Goal: Information Seeking & Learning: Check status

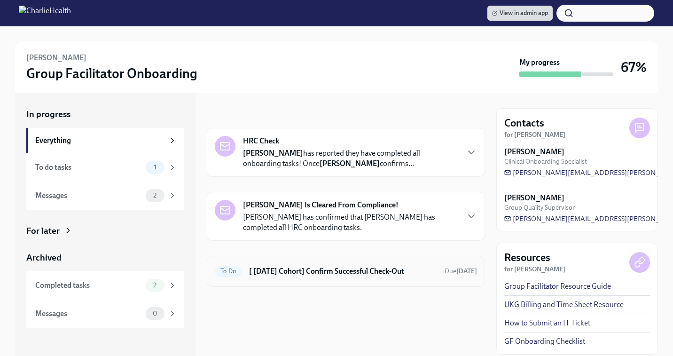
click at [326, 277] on div "To Do [ Jul 21st Cohort] Confirm Successful Check-Out Due in 7 days" at bounding box center [346, 271] width 262 height 15
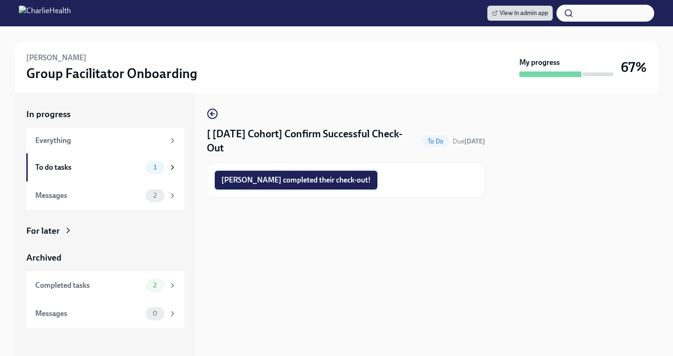
click at [300, 177] on span "Diane completed their check-out!" at bounding box center [296, 179] width 150 height 9
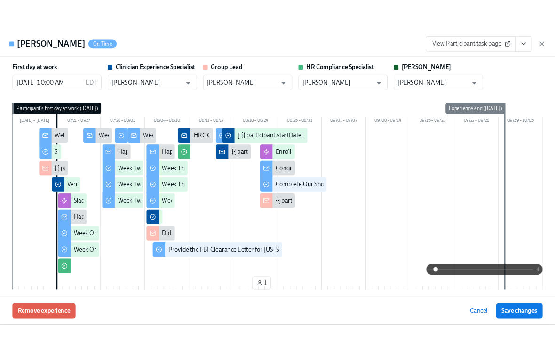
scroll to position [0, 0]
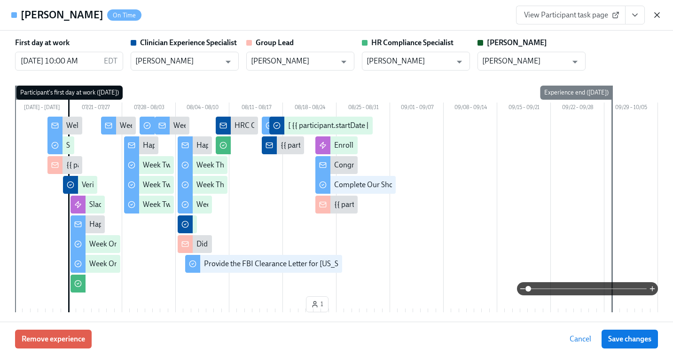
click at [658, 14] on icon "button" at bounding box center [657, 15] width 5 height 5
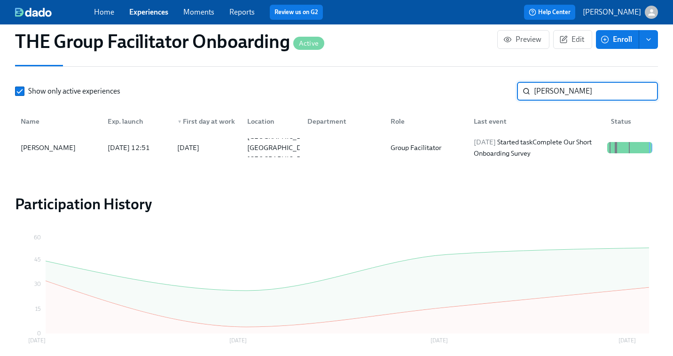
click at [575, 87] on input "[PERSON_NAME]" at bounding box center [596, 91] width 124 height 19
type input "[PERSON_NAME]"
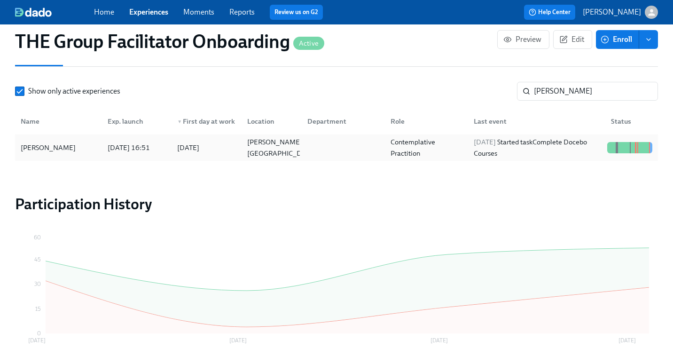
click at [389, 148] on div "Contemplative Practition" at bounding box center [426, 147] width 79 height 23
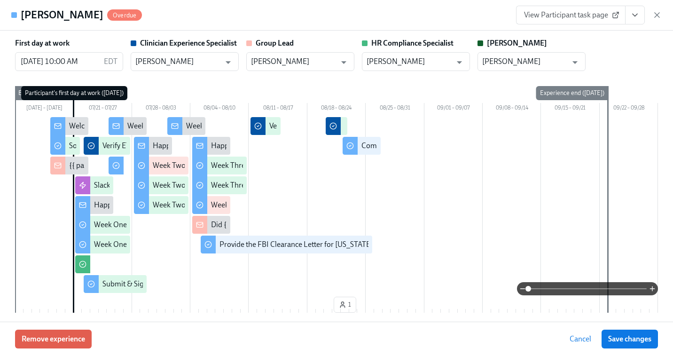
click at [566, 21] on link "View Participant task page" at bounding box center [571, 15] width 110 height 19
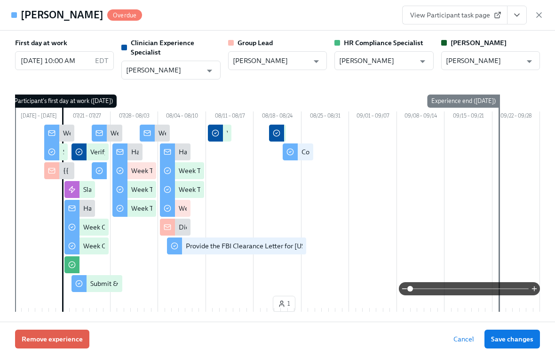
click at [533, 13] on div "View Participant task page" at bounding box center [473, 15] width 142 height 19
click at [540, 13] on icon "button" at bounding box center [538, 14] width 9 height 9
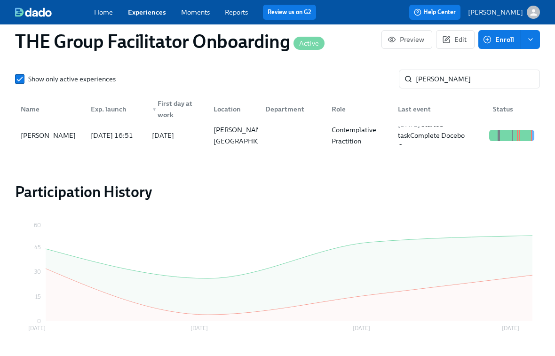
click at [147, 6] on div "Home Experiences Moments Reports Review us on G2" at bounding box center [208, 12] width 229 height 15
click at [145, 13] on link "Experiences" at bounding box center [147, 12] width 38 height 8
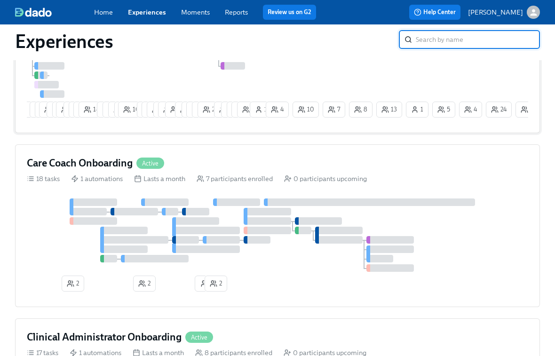
scroll to position [186, 0]
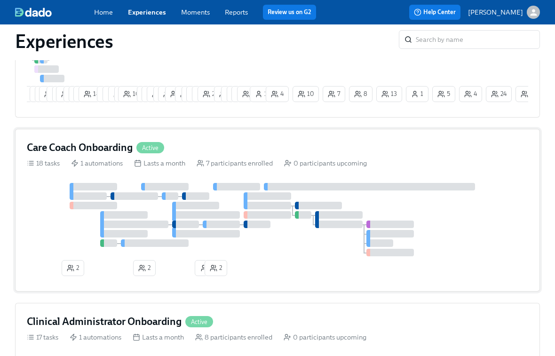
click at [231, 216] on div at bounding box center [206, 215] width 68 height 8
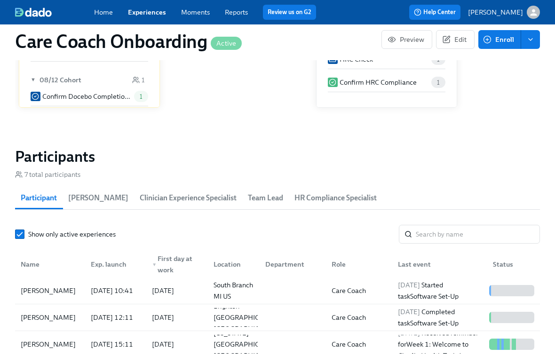
scroll to position [778, 0]
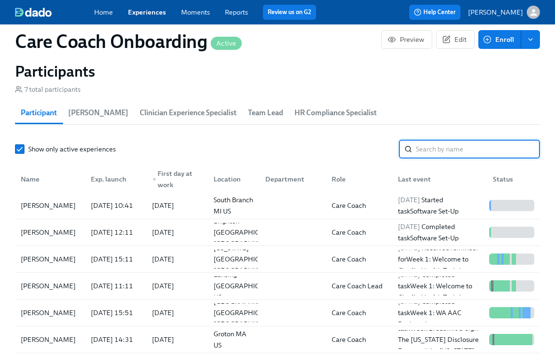
click at [422, 149] on input "search" at bounding box center [478, 149] width 124 height 19
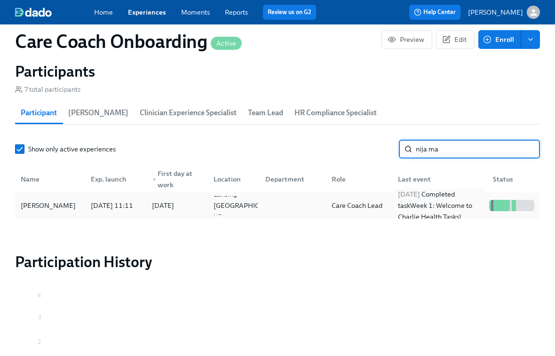
type input "nija ma"
click at [408, 205] on div "[DATE] Completed task Week 1: Welcome to [PERSON_NAME] Health Tasks!" at bounding box center [439, 206] width 91 height 34
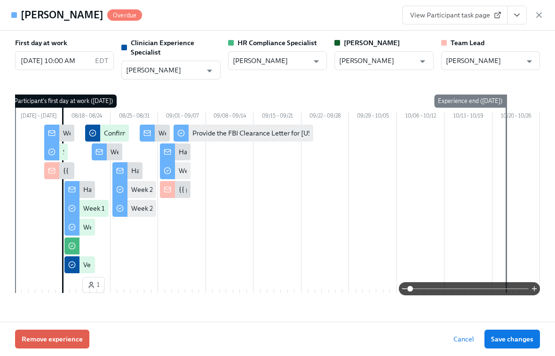
click at [473, 17] on span "View Participant task page" at bounding box center [454, 14] width 89 height 9
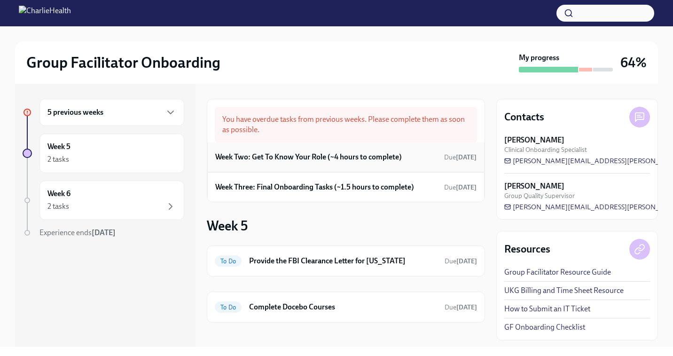
click at [303, 160] on h6 "Week Two: Get To Know Your Role (~4 hours to complete)" at bounding box center [308, 157] width 187 height 10
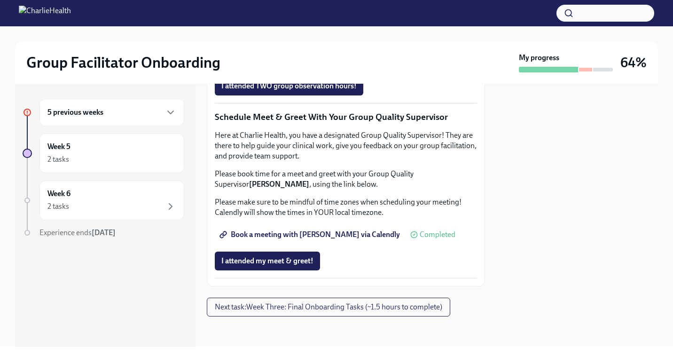
scroll to position [874, 0]
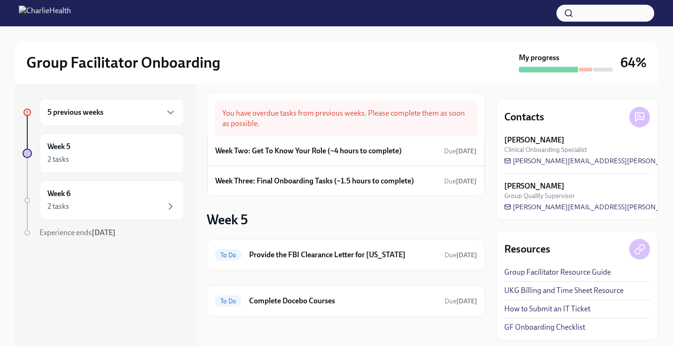
scroll to position [6, 0]
click at [324, 181] on h6 "Week Three: Final Onboarding Tasks (~1.5 hours to complete)" at bounding box center [314, 181] width 199 height 10
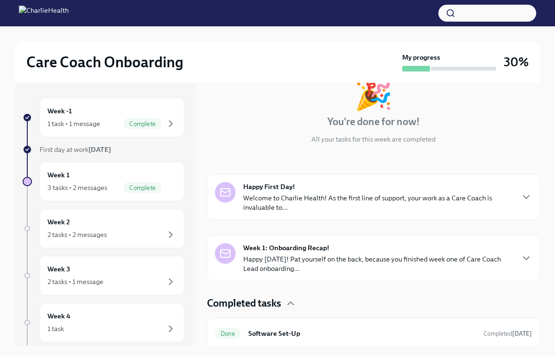
scroll to position [96, 0]
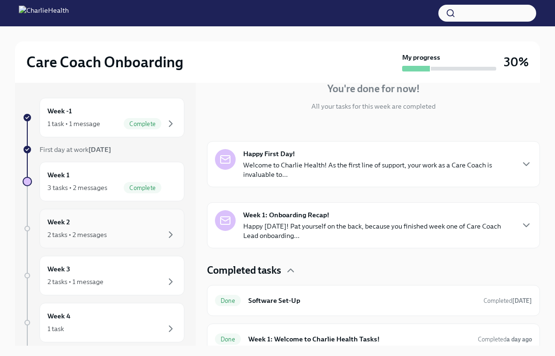
click at [82, 230] on div "2 tasks • 2 messages" at bounding box center [76, 234] width 59 height 9
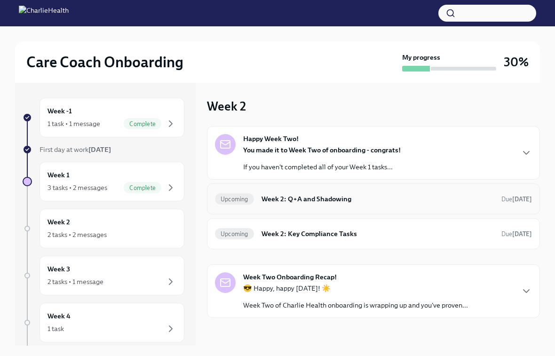
click at [337, 205] on div "Upcoming Week 2: Q+A and Shadowing Due [DATE]" at bounding box center [373, 198] width 317 height 15
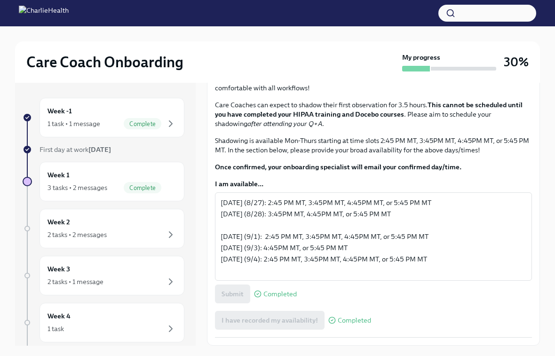
scroll to position [564, 0]
